Goal: Information Seeking & Learning: Learn about a topic

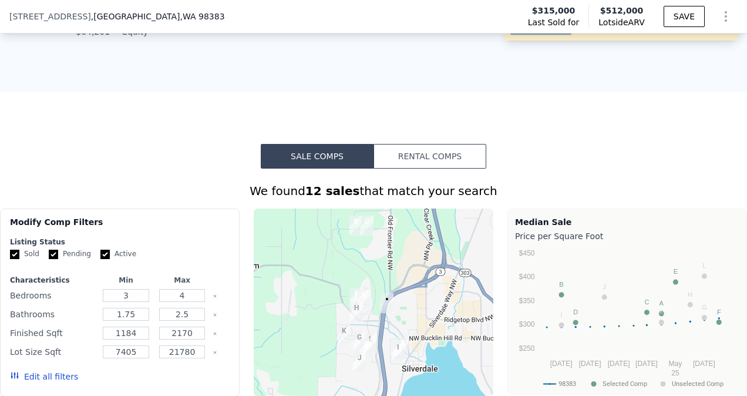
scroll to position [702, 0]
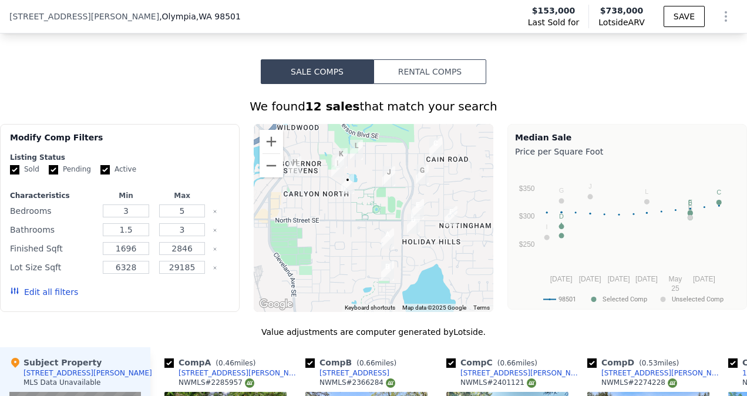
scroll to position [937, 0]
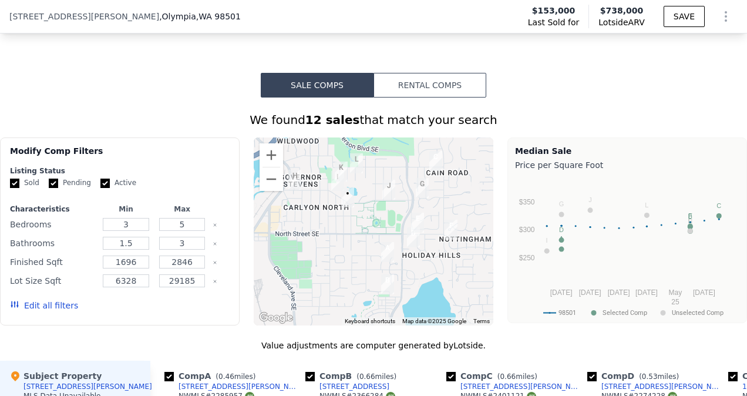
click at [56, 188] on label "Pending" at bounding box center [70, 183] width 42 height 10
click at [56, 188] on input "Pending" at bounding box center [53, 182] width 9 height 9
checkbox input "false"
click at [107, 188] on label "Active" at bounding box center [118, 183] width 36 height 10
click at [107, 188] on input "Active" at bounding box center [104, 182] width 9 height 9
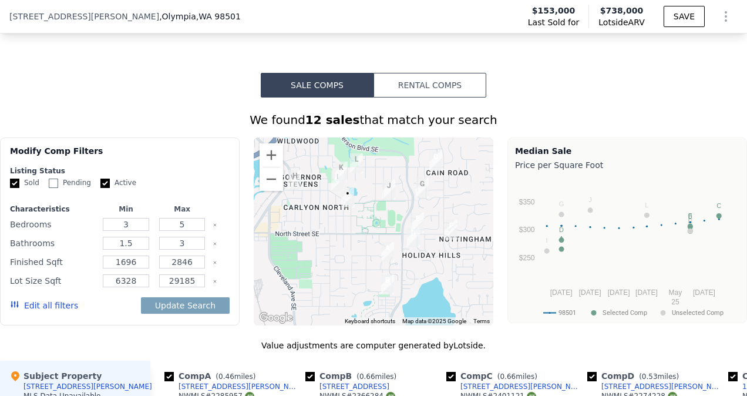
checkbox input "false"
click at [45, 311] on button "Edit all filters" at bounding box center [44, 305] width 68 height 12
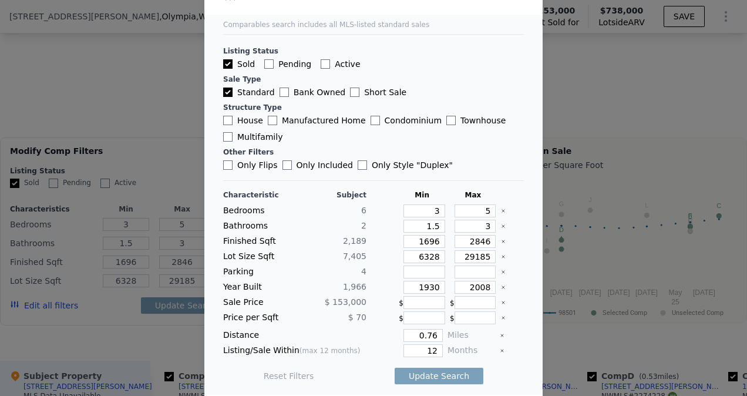
scroll to position [31, 0]
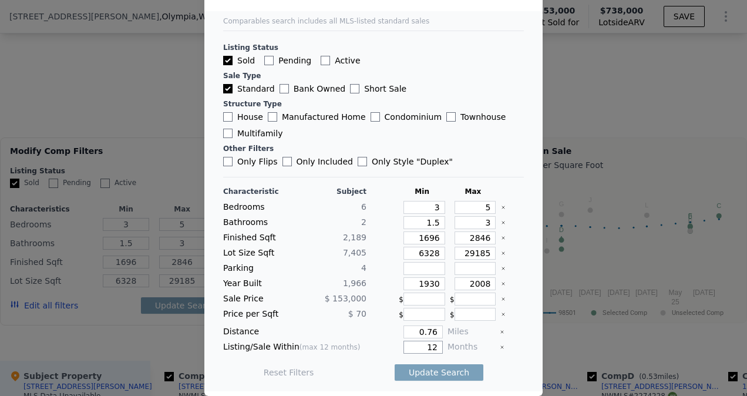
click at [431, 346] on input "12" at bounding box center [422, 346] width 39 height 13
type input "1"
type input "5"
click at [429, 330] on input "0.76" at bounding box center [422, 331] width 39 height 13
type input "0"
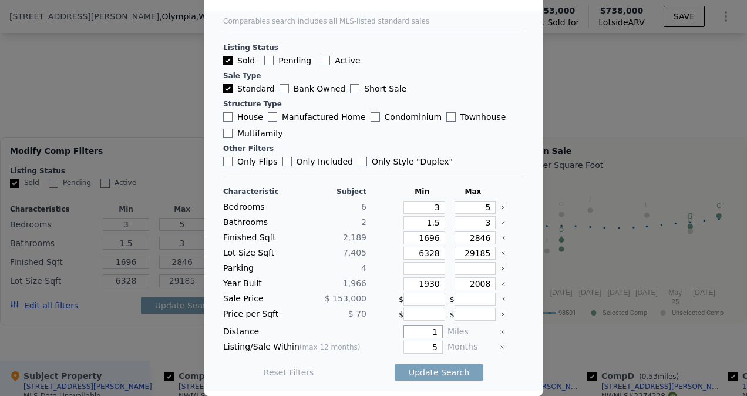
type input "1"
click at [305, 343] on span "(max 12 months)" at bounding box center [329, 347] width 61 height 8
click at [477, 209] on input "5" at bounding box center [475, 207] width 42 height 13
type input "6"
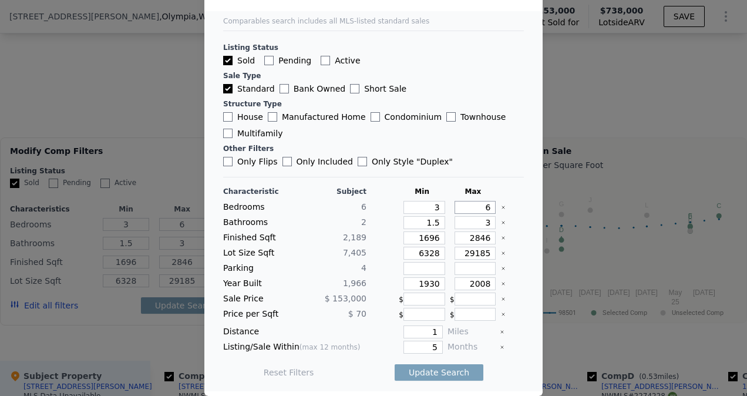
type input "6"
click at [478, 223] on input "3" at bounding box center [475, 222] width 42 height 13
type input "4"
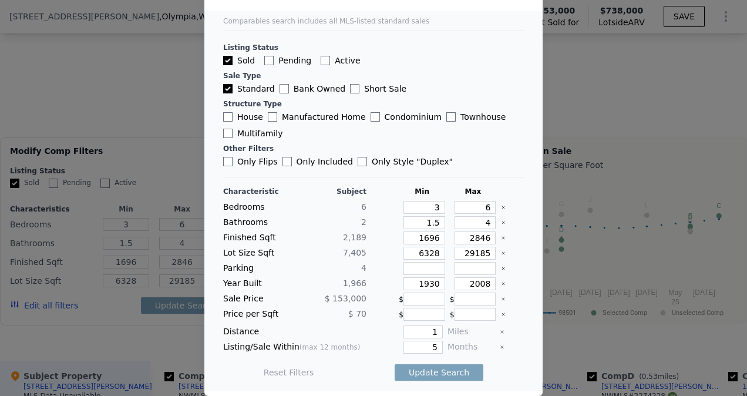
click at [335, 264] on div "4" at bounding box center [331, 268] width 69 height 13
click at [440, 371] on button "Update Search" at bounding box center [438, 372] width 89 height 16
checkbox input "false"
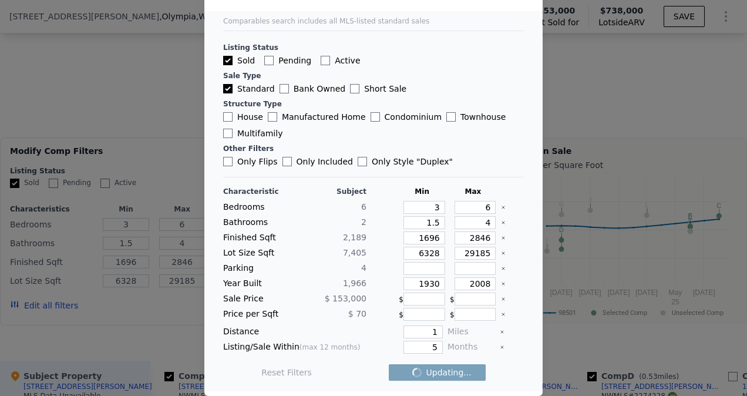
checkbox input "false"
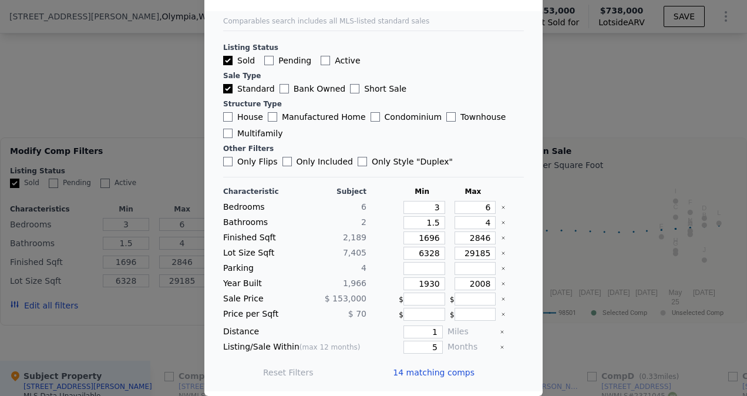
click at [470, 382] on div "Reset Filters 14 matching comps" at bounding box center [373, 372] width 301 height 33
click at [447, 370] on span "14 matching comps" at bounding box center [434, 372] width 82 height 12
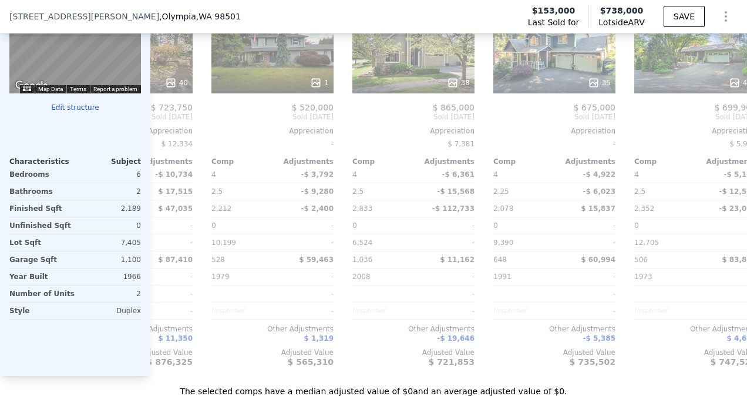
scroll to position [0, 1223]
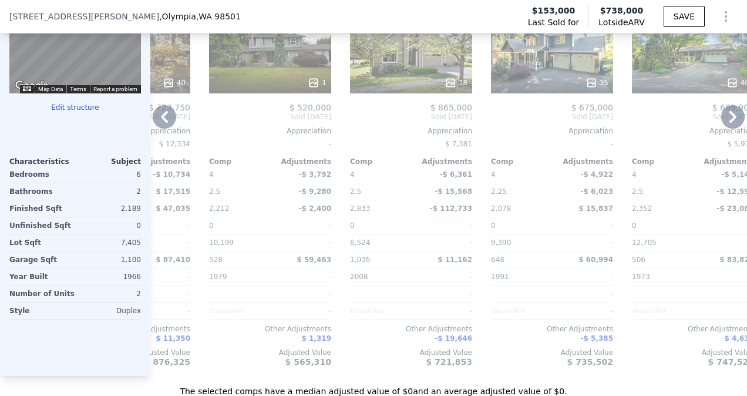
click at [620, 376] on div "Comp A ( 0.39 miles) [STREET_ADDRESS][PERSON_NAME] 36 $ 603,000 Sold [DATE] App…" at bounding box center [448, 170] width 596 height 412
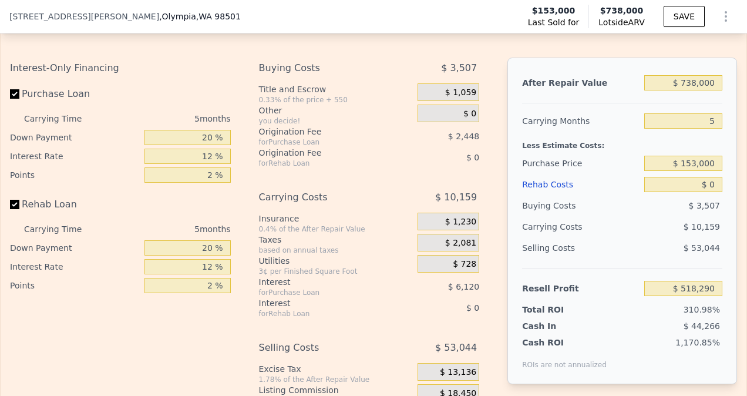
scroll to position [1855, 0]
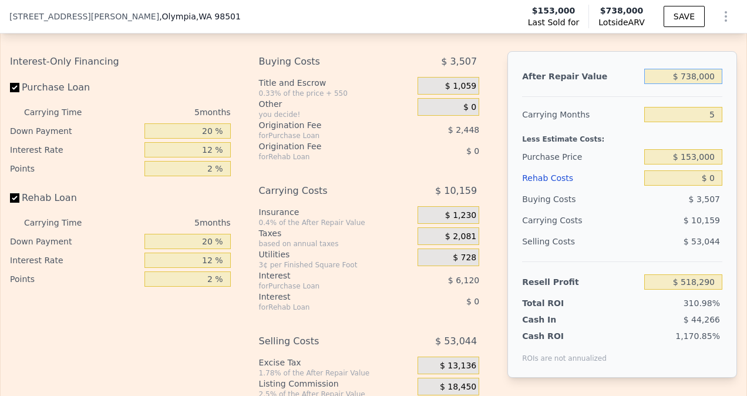
click at [690, 84] on input "$ 738,000" at bounding box center [683, 76] width 78 height 15
click at [709, 122] on input "5" at bounding box center [683, 114] width 78 height 15
type input "3"
type input "$ 522,353"
type input "3"
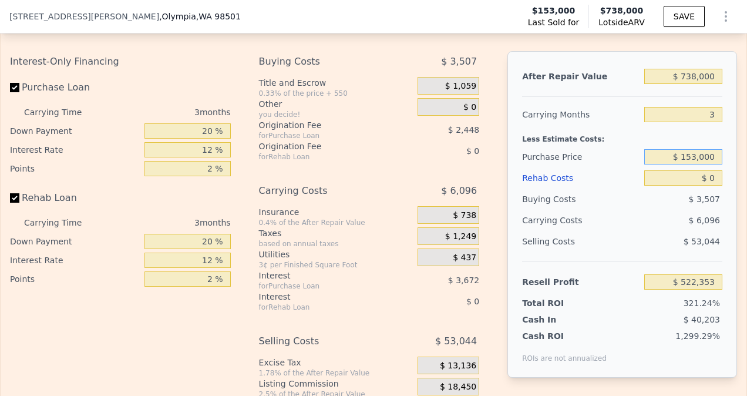
drag, startPoint x: 706, startPoint y: 175, endPoint x: 676, endPoint y: 179, distance: 29.6
click at [676, 164] on input "$ 153,000" at bounding box center [683, 156] width 78 height 15
type input "$ 415,000"
click at [709, 185] on input "$ 0" at bounding box center [683, 177] width 78 height 15
type input "$ 249,000"
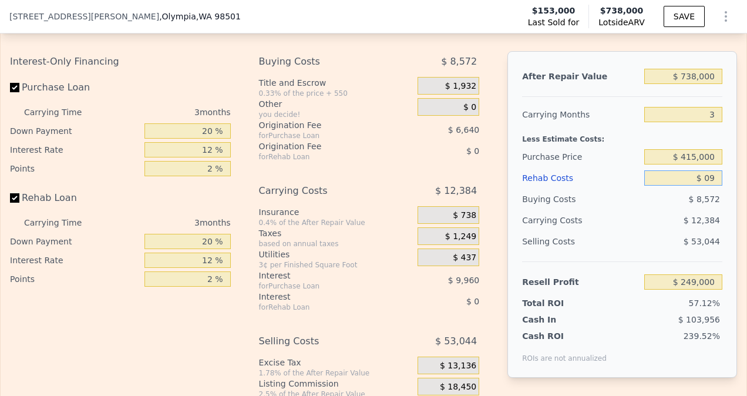
type input "$ 090"
type input "$ 248,906"
type input "$ 090,000"
type input "$ 155,400"
click at [680, 185] on input "$ 090,000" at bounding box center [683, 177] width 78 height 15
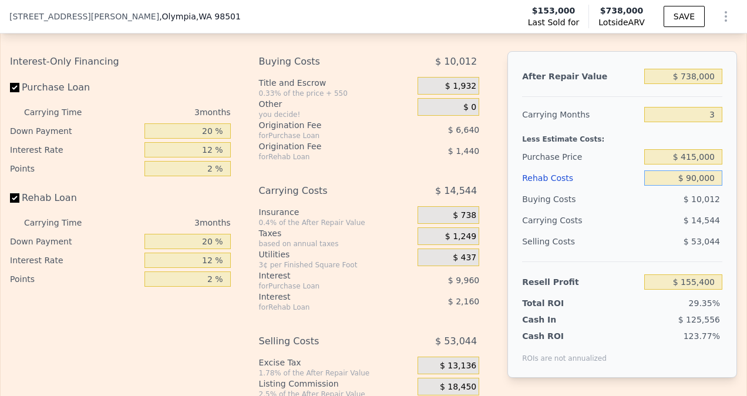
type input "$ 90,000"
click at [622, 210] on div "Buying Costs" at bounding box center [580, 198] width 117 height 21
click at [609, 188] on div "Rehab Costs" at bounding box center [580, 177] width 117 height 21
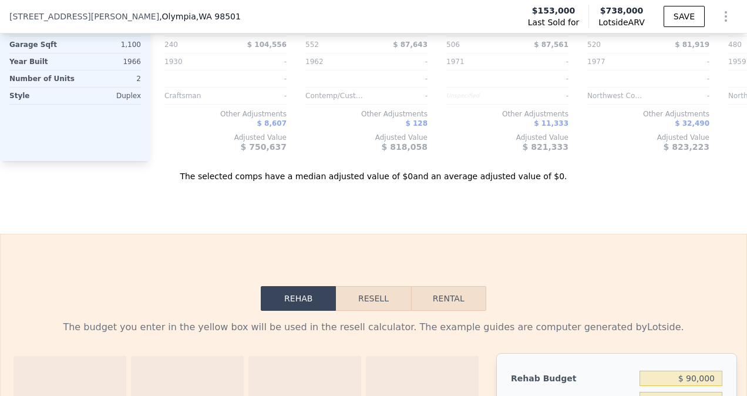
scroll to position [1539, 0]
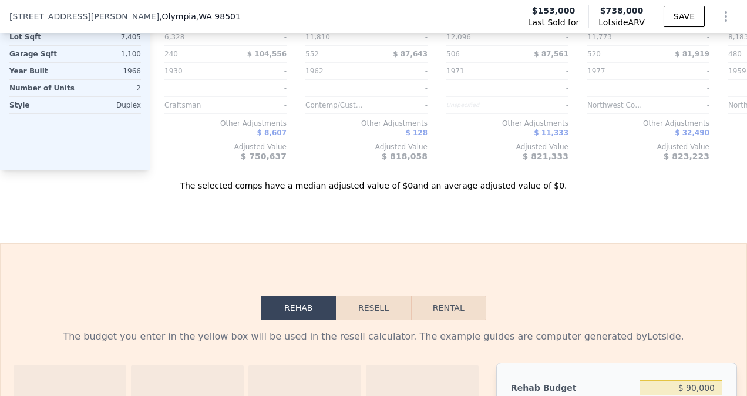
click at [369, 320] on button "Resell" at bounding box center [373, 307] width 75 height 25
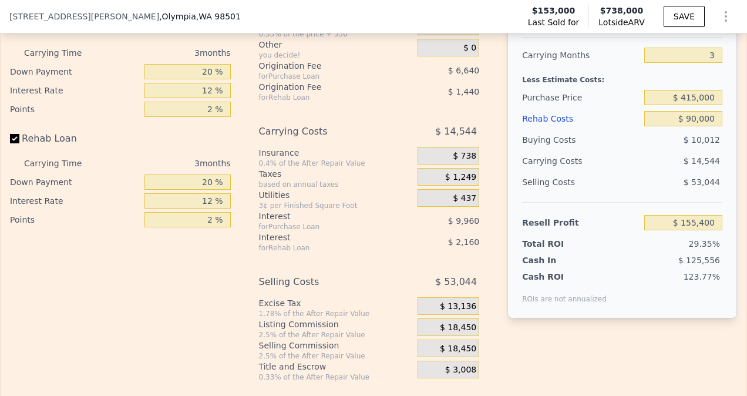
scroll to position [1917, 0]
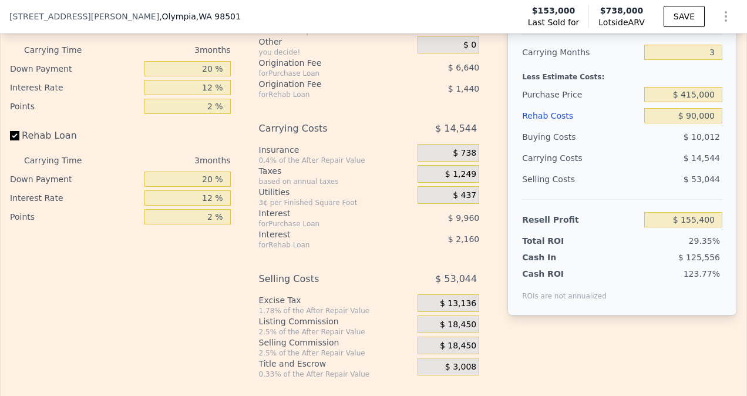
click at [605, 190] on div "Selling Costs" at bounding box center [580, 178] width 117 height 21
click at [687, 126] on div "$ 90,000" at bounding box center [683, 115] width 78 height 21
click at [686, 123] on input "$ 90,000" at bounding box center [683, 115] width 78 height 15
type input "$ 0000"
type input "$ 249,000"
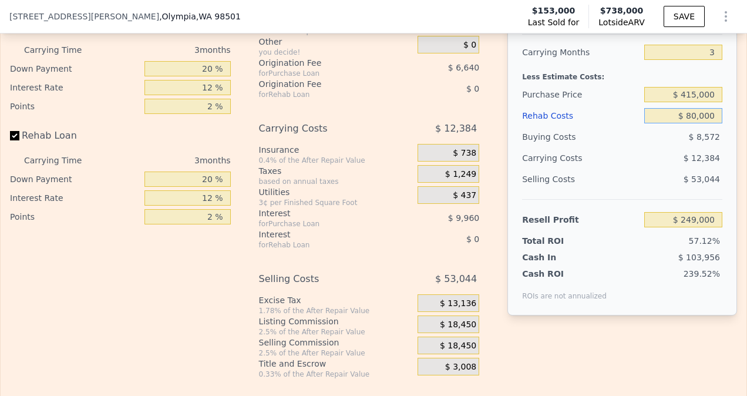
type input "$ 850,000"
type input "-$ 635,000"
click at [644, 147] on div "$ 22,172" at bounding box center [683, 136] width 78 height 21
click at [687, 123] on input "$ 850,000" at bounding box center [683, 115] width 78 height 15
type input "$ 85,000"
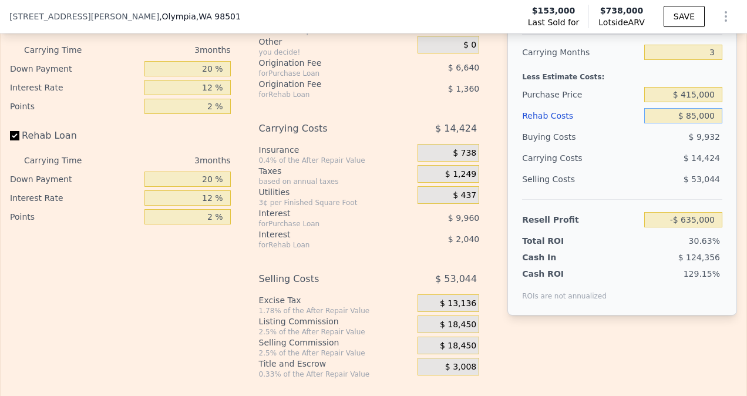
type input "$ 160,600"
click at [623, 190] on div "Selling Costs" at bounding box center [580, 178] width 117 height 21
click at [689, 123] on input "$ 85,000" at bounding box center [683, 115] width 78 height 15
type input "$ 90,000"
type input "$ 155,400"
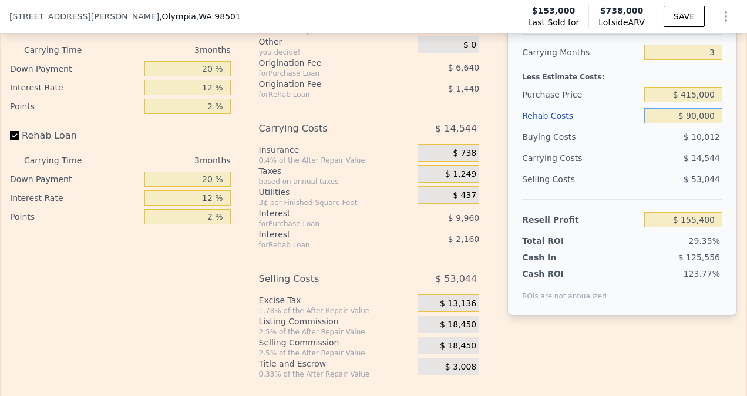
click at [673, 123] on input "$ 90,000" at bounding box center [683, 115] width 78 height 15
type input "$ 90,000"
click at [697, 199] on div "Selling Costs $ 53,044" at bounding box center [622, 183] width 200 height 31
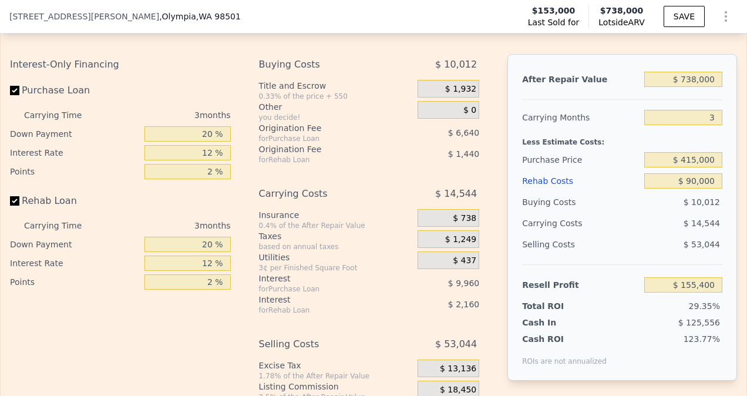
scroll to position [1877, 0]
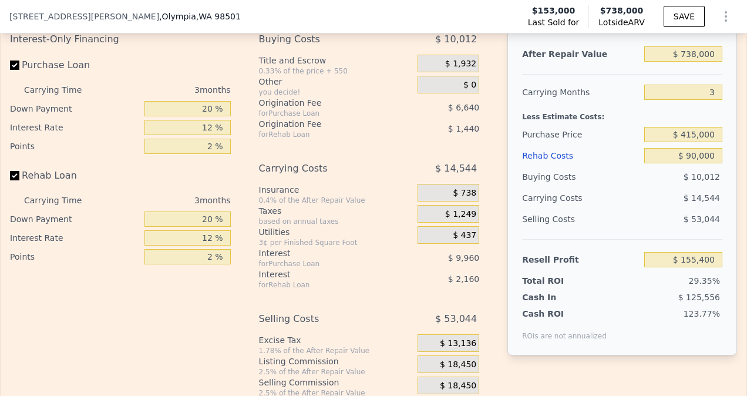
checkbox input "true"
type input "5"
type input "3"
checkbox input "true"
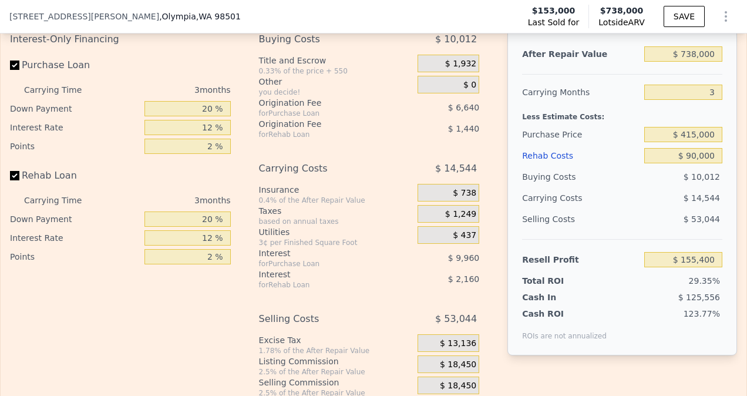
checkbox input "true"
type input "5"
type input "$ 0"
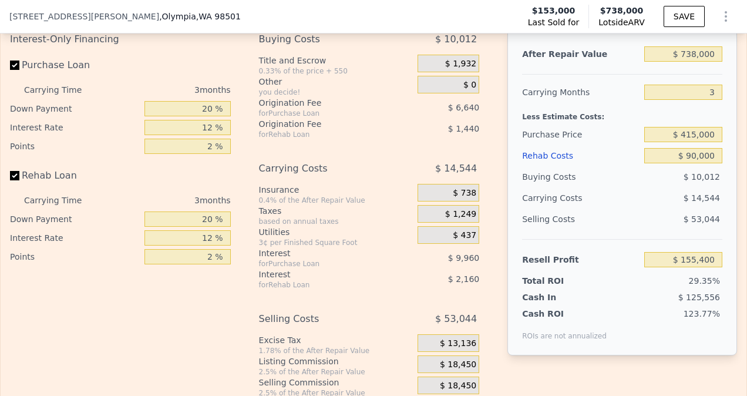
type input "$ 518,290"
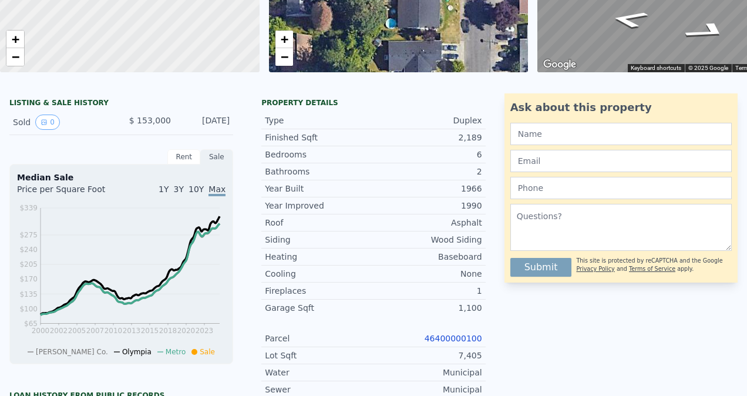
scroll to position [0, 0]
